Goal: Information Seeking & Learning: Learn about a topic

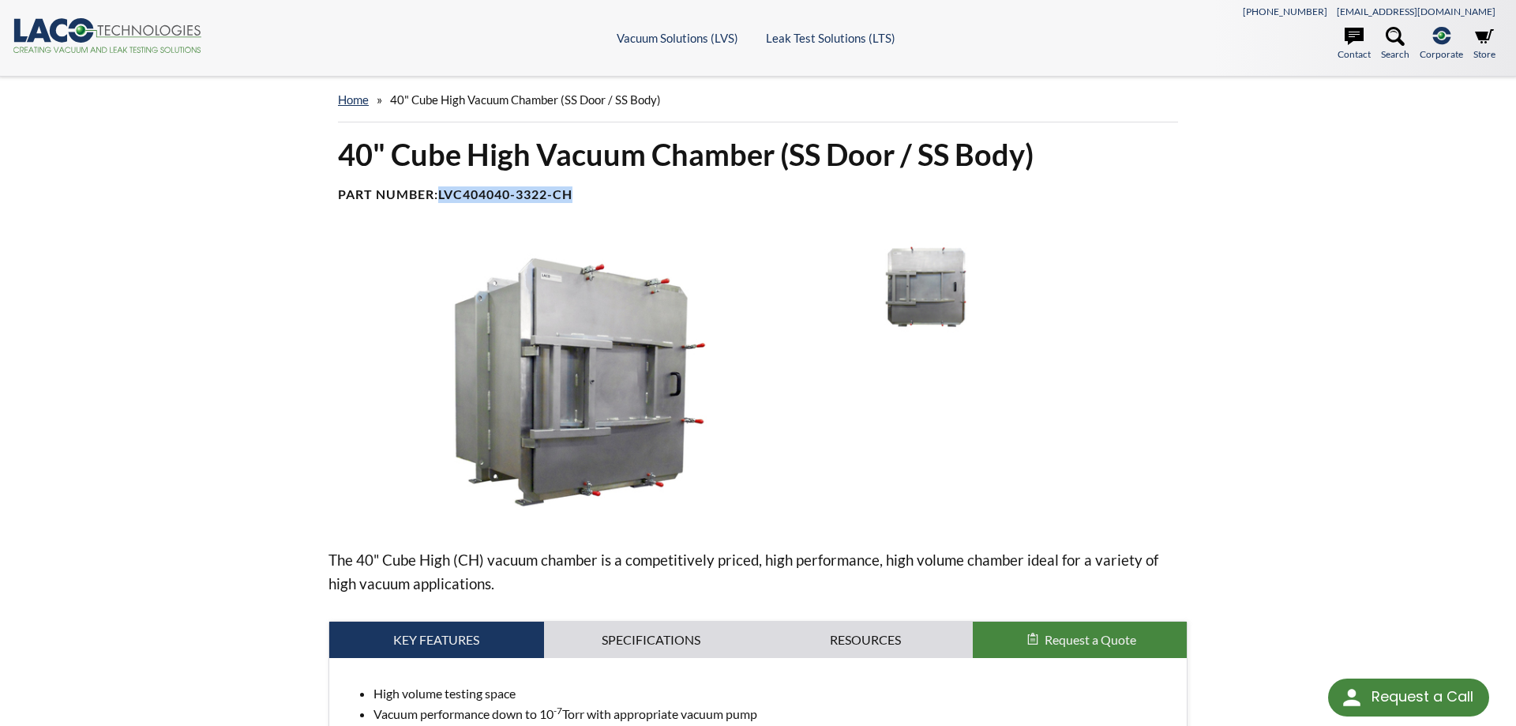
drag, startPoint x: 588, startPoint y: 199, endPoint x: 443, endPoint y: 194, distance: 144.6
click at [443, 194] on h4 "Part Number: LVC404040-3322-CH" at bounding box center [758, 194] width 840 height 17
copy b "LVC404040-3322-CH"
click at [812, 399] on img at bounding box center [580, 382] width 503 height 282
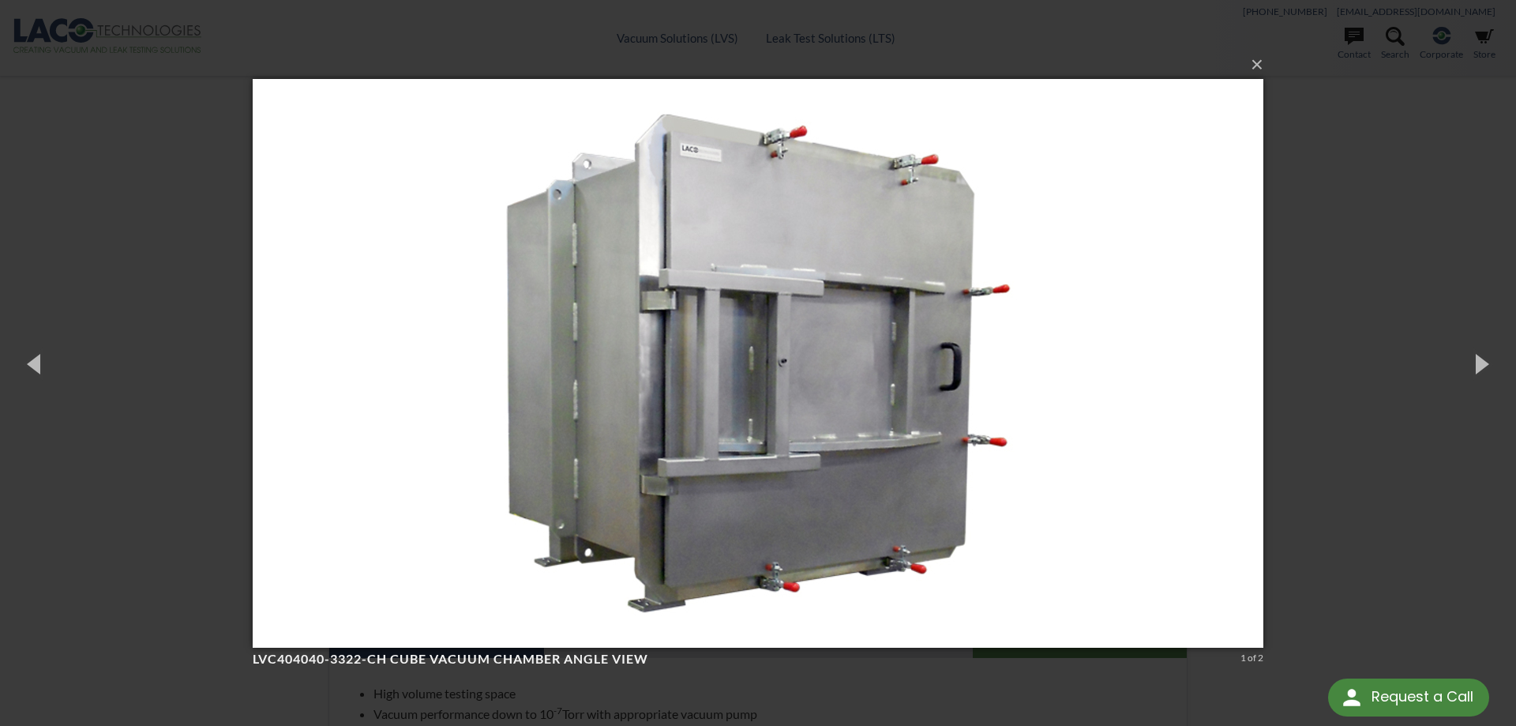
click at [1352, 316] on div "× LVC404040-3322-CH Cube Vacuum Chamber angle view 1 of 2 Loading..." at bounding box center [758, 363] width 1516 height 726
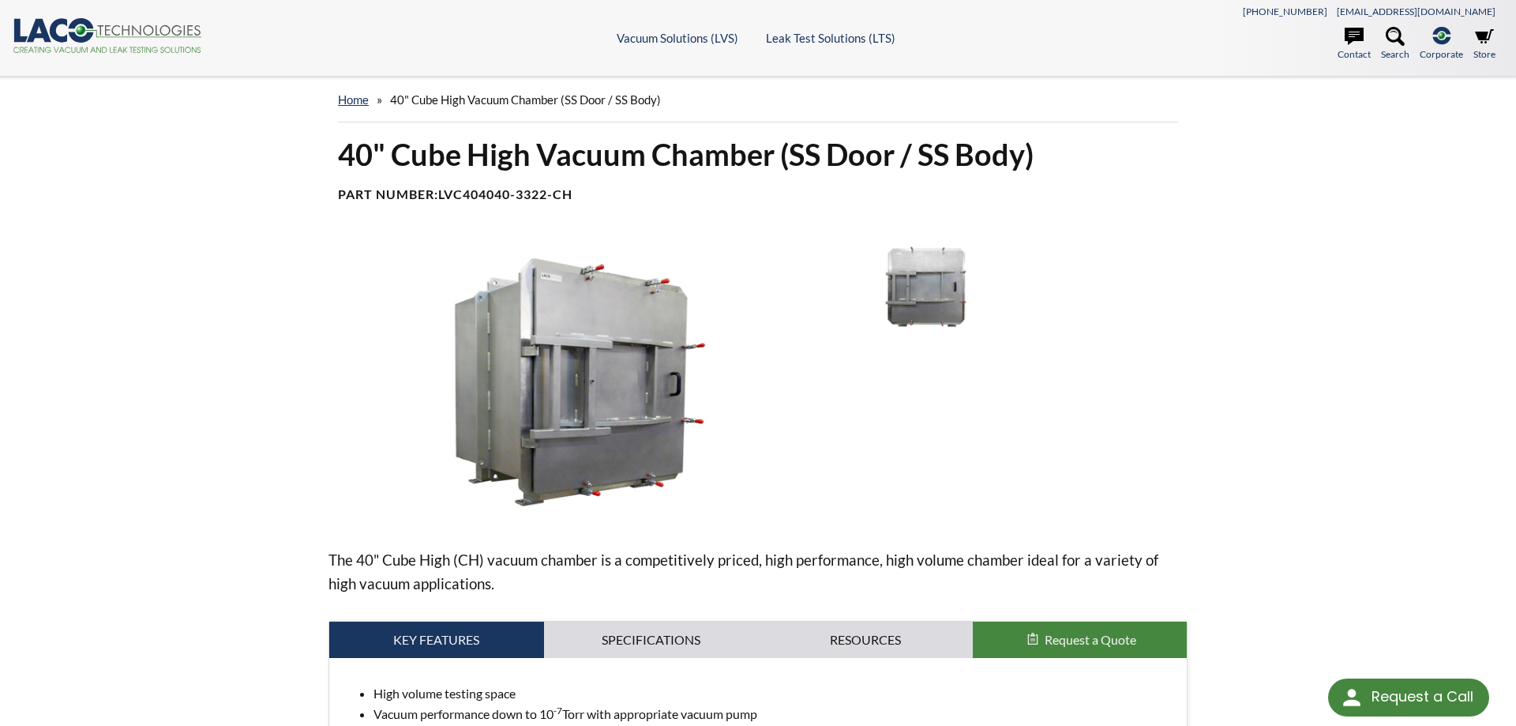
scroll to position [403, 0]
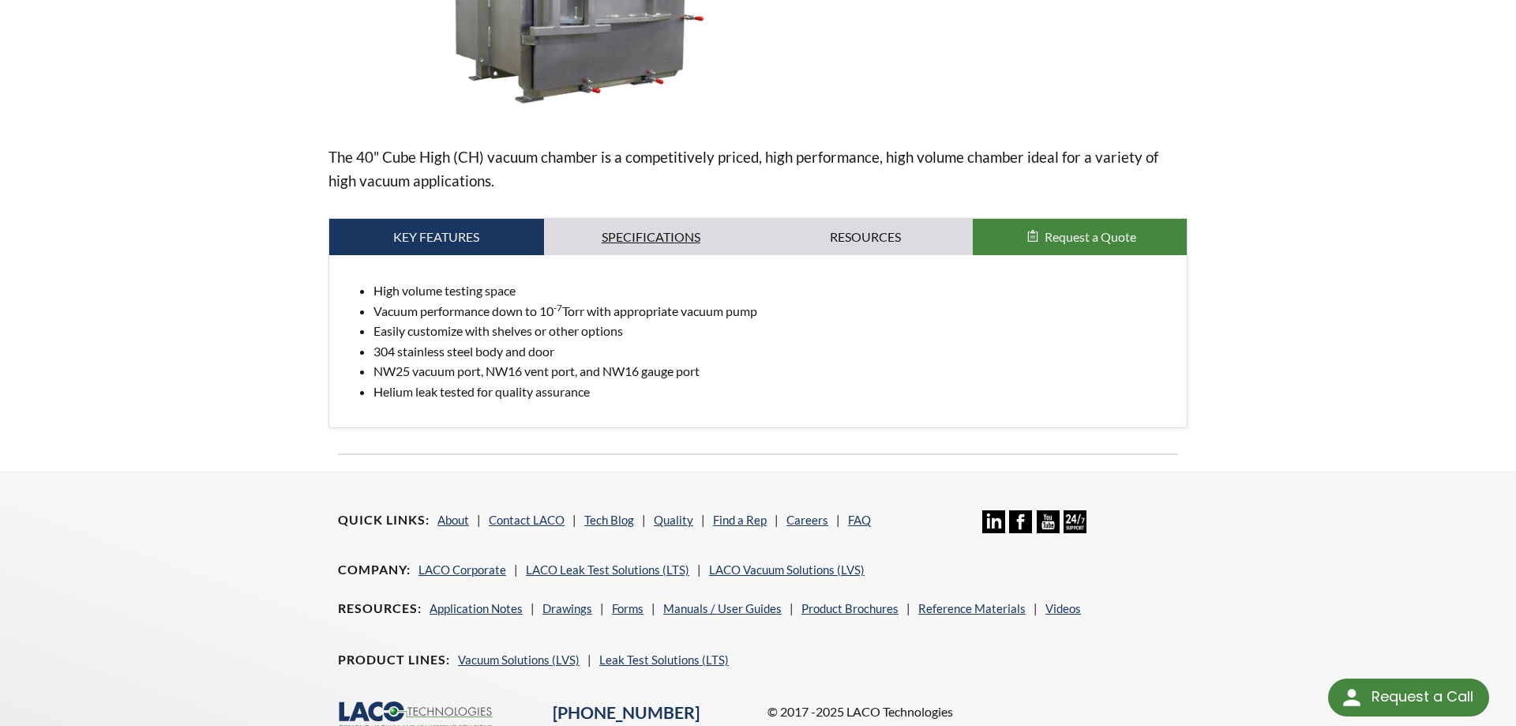
click at [664, 227] on link "Specifications" at bounding box center [651, 237] width 215 height 36
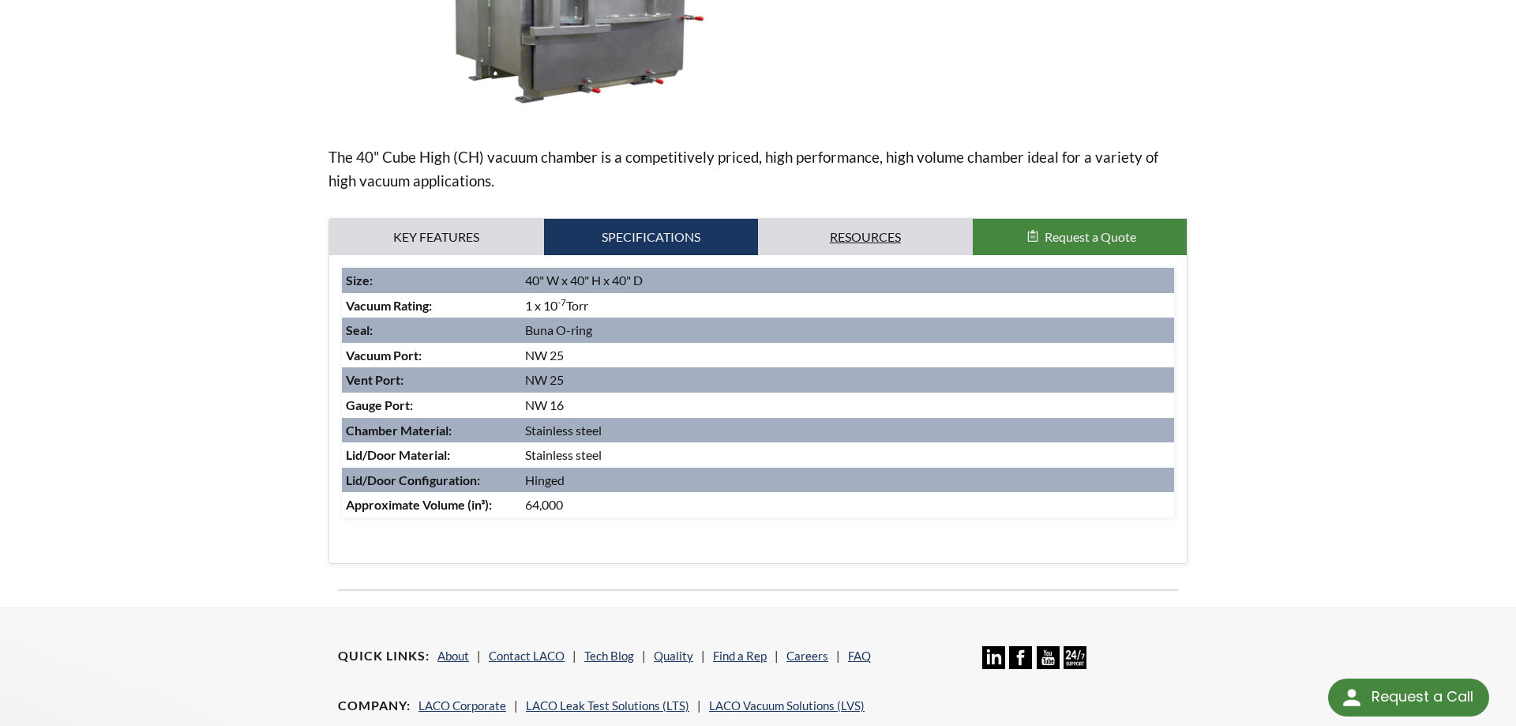
click at [820, 234] on link "Resources" at bounding box center [865, 237] width 215 height 36
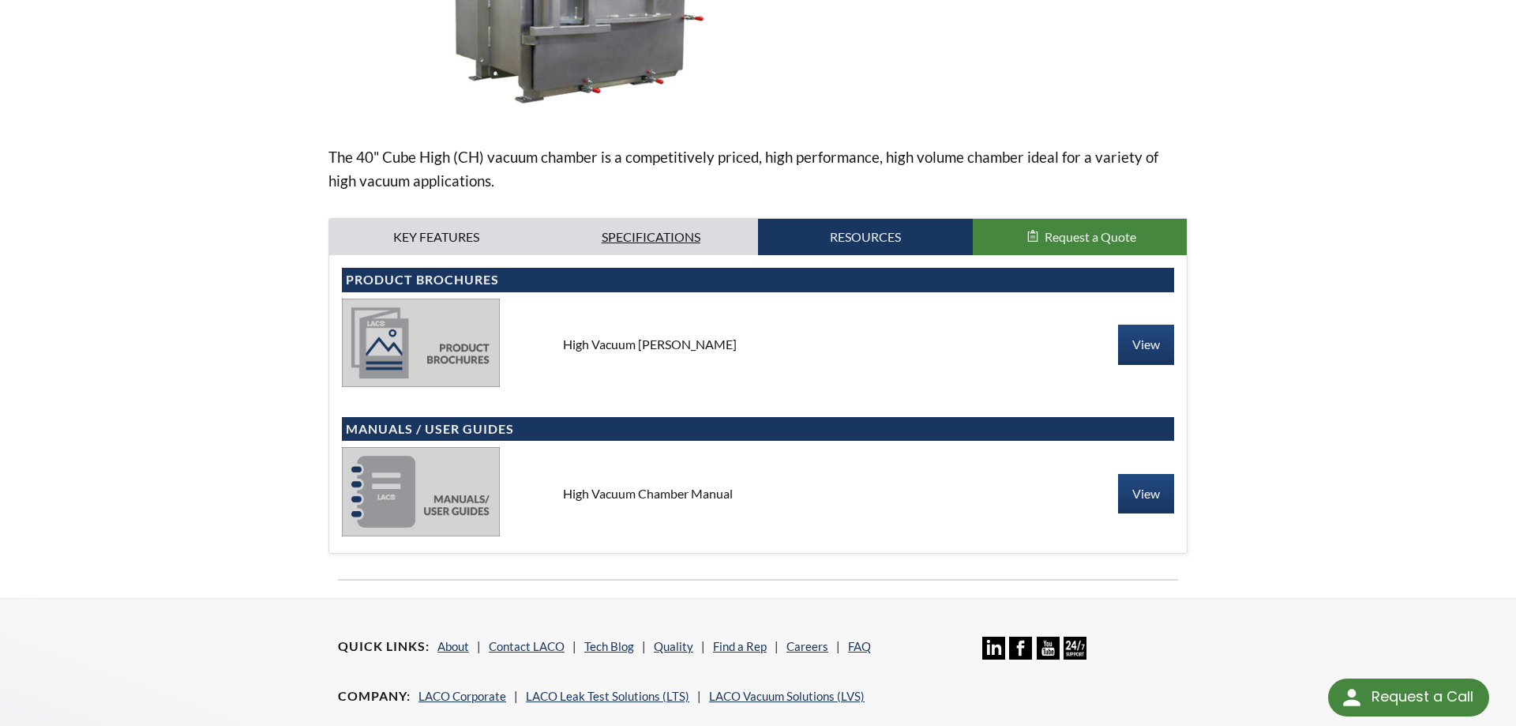
click at [619, 233] on link "Specifications" at bounding box center [651, 237] width 215 height 36
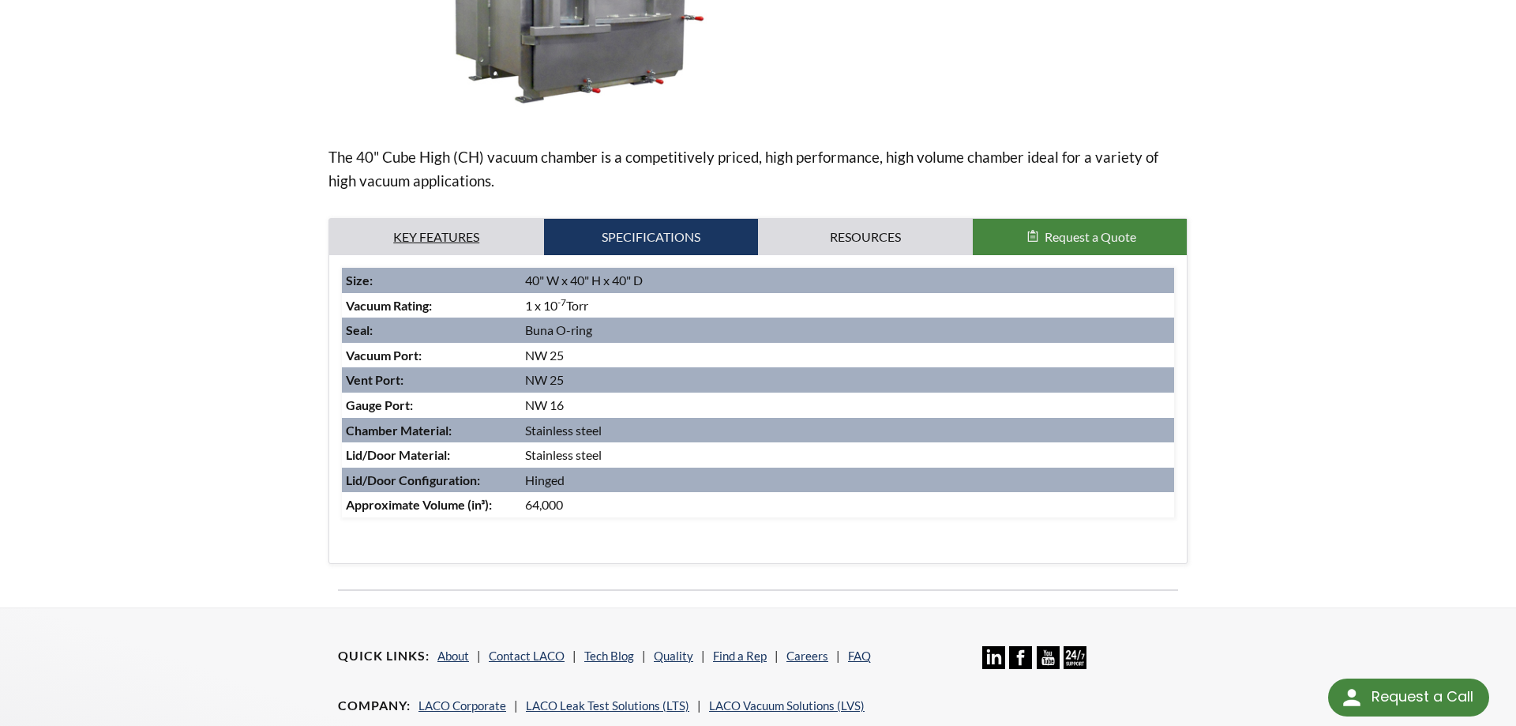
click at [446, 246] on link "Key Features" at bounding box center [436, 237] width 215 height 36
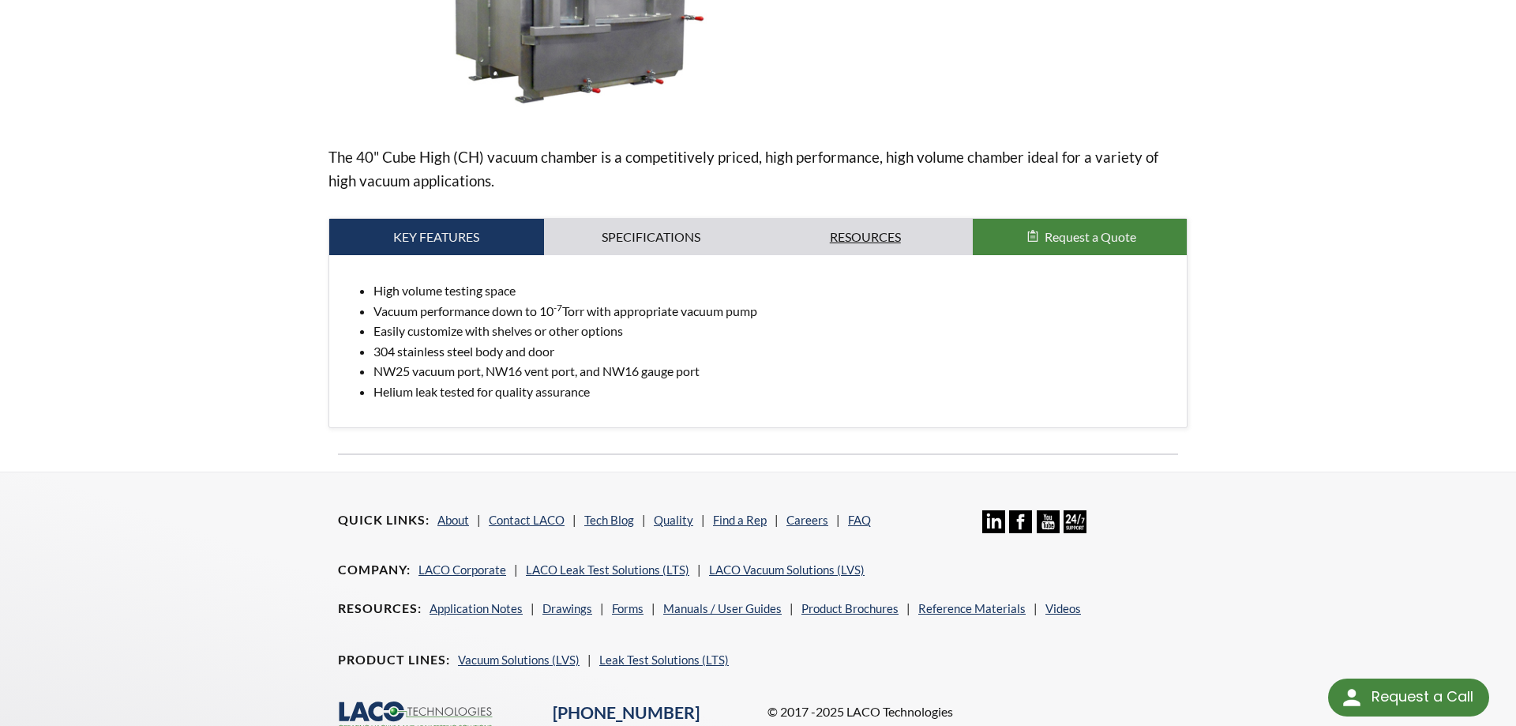
click at [898, 229] on link "Resources" at bounding box center [865, 237] width 215 height 36
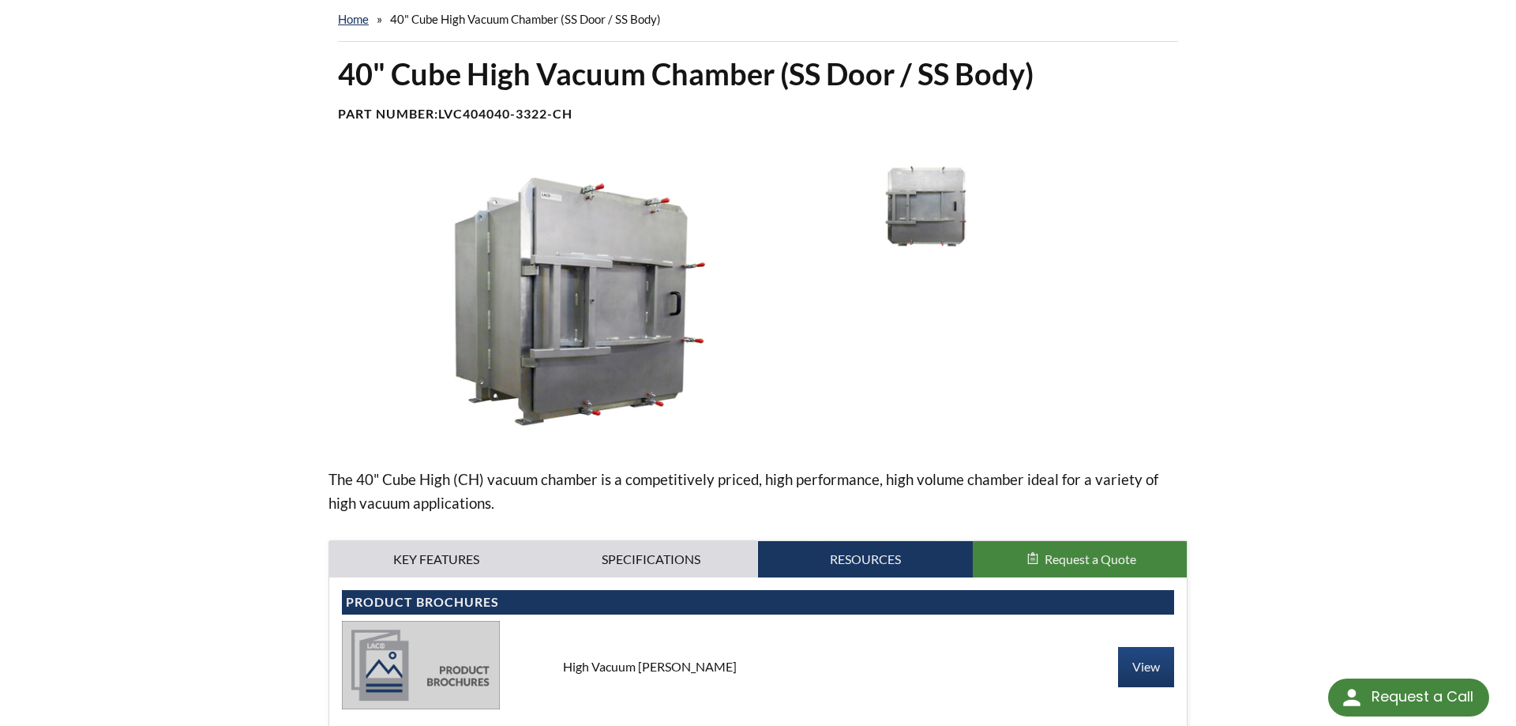
scroll to position [0, 0]
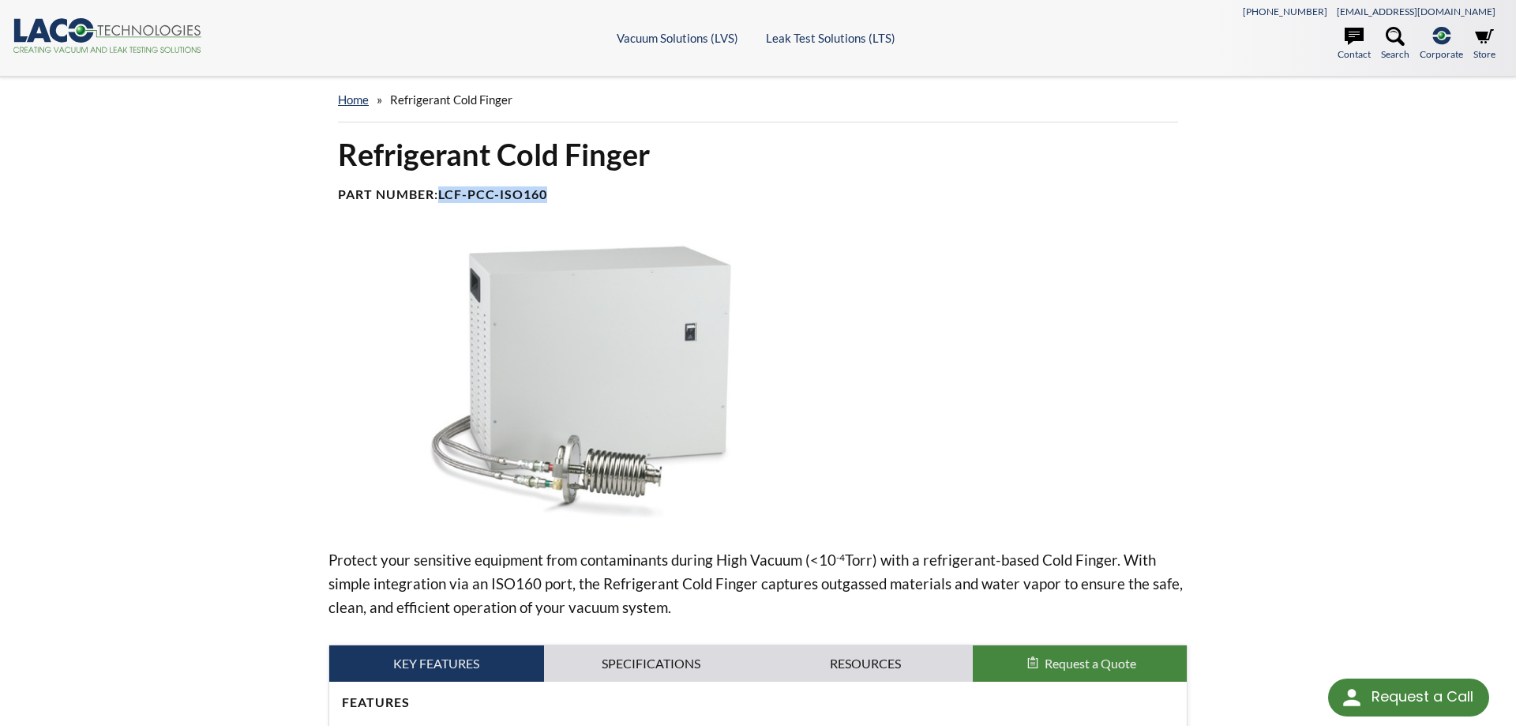
drag, startPoint x: 553, startPoint y: 192, endPoint x: 442, endPoint y: 185, distance: 110.8
click at [442, 185] on div "Refrigerant Cold Finger Part Number: LCF-PCC-ISO160" at bounding box center [758, 175] width 859 height 81
copy b "LCF-PCC-ISO160"
drag, startPoint x: 806, startPoint y: 603, endPoint x: 795, endPoint y: 605, distance: 10.5
click at [805, 604] on p "Protect your sensitive equipment from contaminants during High Vacuum (<10 -4 T…" at bounding box center [758, 583] width 859 height 71
